Goal: Task Accomplishment & Management: Manage account settings

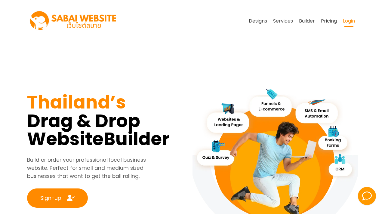
click at [347, 20] on link "Login" at bounding box center [349, 20] width 18 height 11
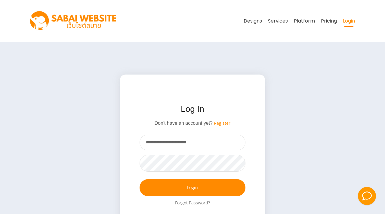
click at [195, 142] on input "**********" at bounding box center [193, 143] width 106 height 16
type input "**********"
